Goal: Task Accomplishment & Management: Manage account settings

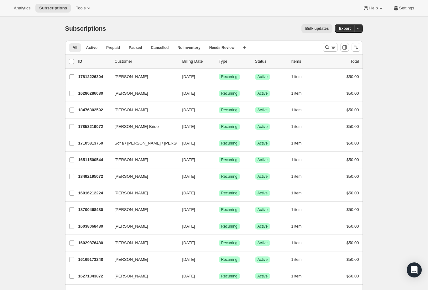
click at [329, 47] on icon "Search and filter results" at bounding box center [327, 47] width 6 height 6
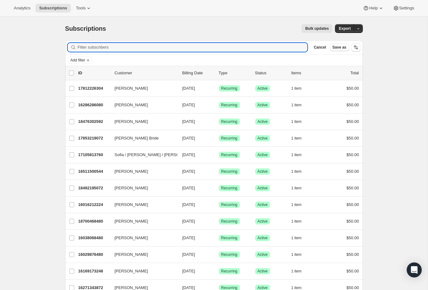
click at [271, 43] on input "Filter subscribers" at bounding box center [193, 47] width 230 height 9
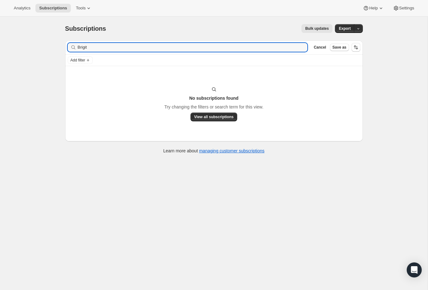
click at [298, 46] on div "Brigit Clear" at bounding box center [188, 47] width 240 height 9
click at [292, 50] on input "Brigit" at bounding box center [187, 47] width 219 height 9
click at [293, 43] on input "Brigit" at bounding box center [187, 47] width 219 height 9
click at [274, 46] on input "Brigit" at bounding box center [187, 47] width 219 height 9
click at [273, 46] on input "Brigit" at bounding box center [187, 47] width 219 height 9
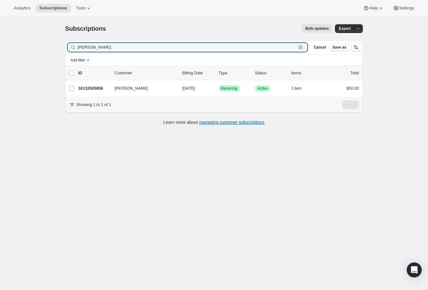
type input "[PERSON_NAME]"
click at [95, 87] on p "16132505856" at bounding box center [93, 88] width 31 height 6
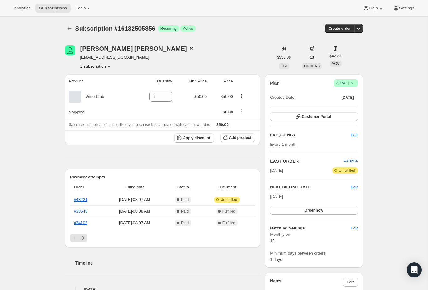
click at [87, 199] on link "#43224" at bounding box center [80, 199] width 13 height 5
